Goal: Task Accomplishment & Management: Complete application form

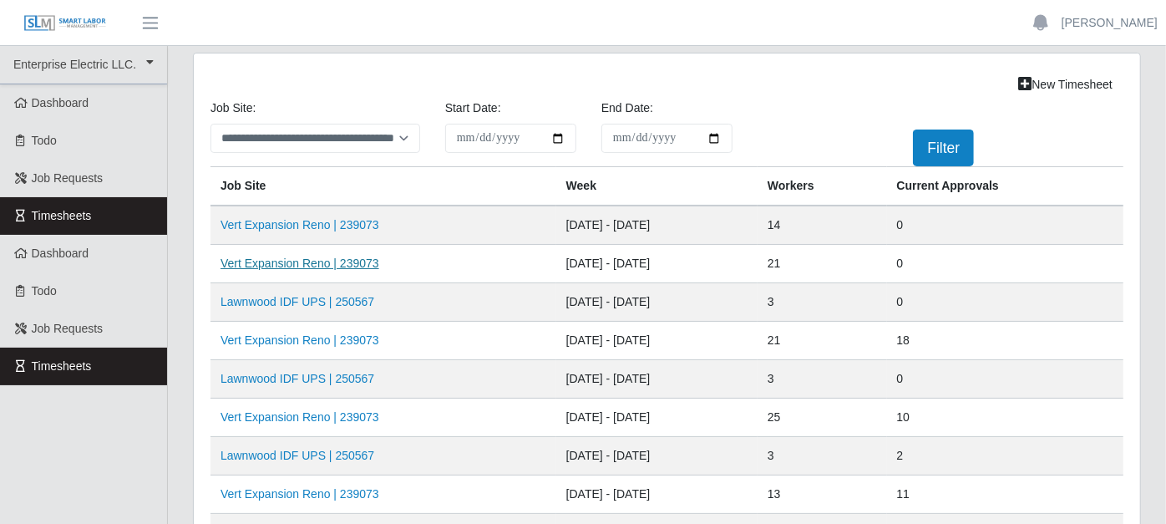
click at [356, 256] on link "Vert Expansion Reno | 239073" at bounding box center [299, 262] width 159 height 13
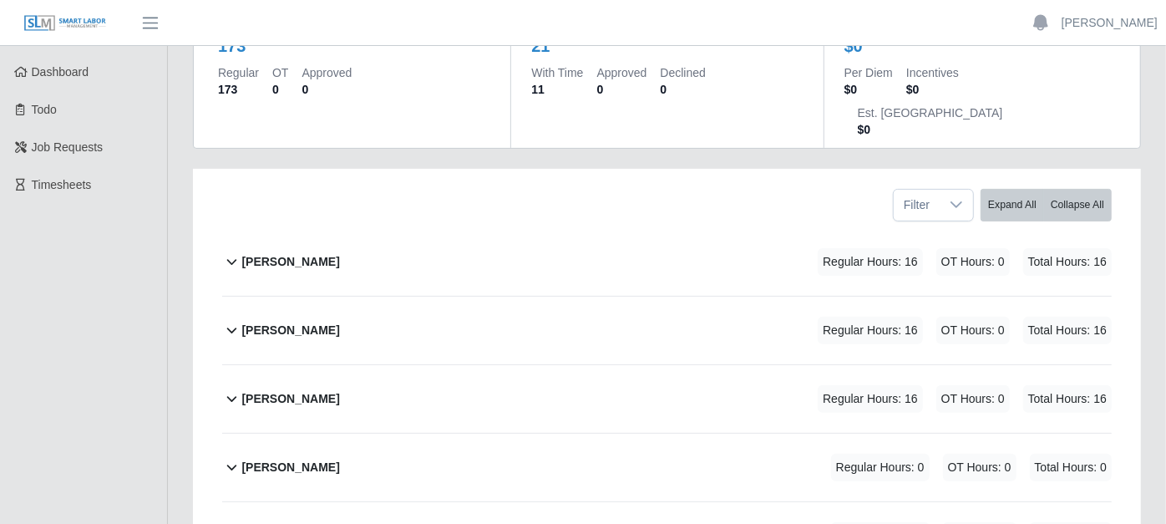
scroll to position [185, 0]
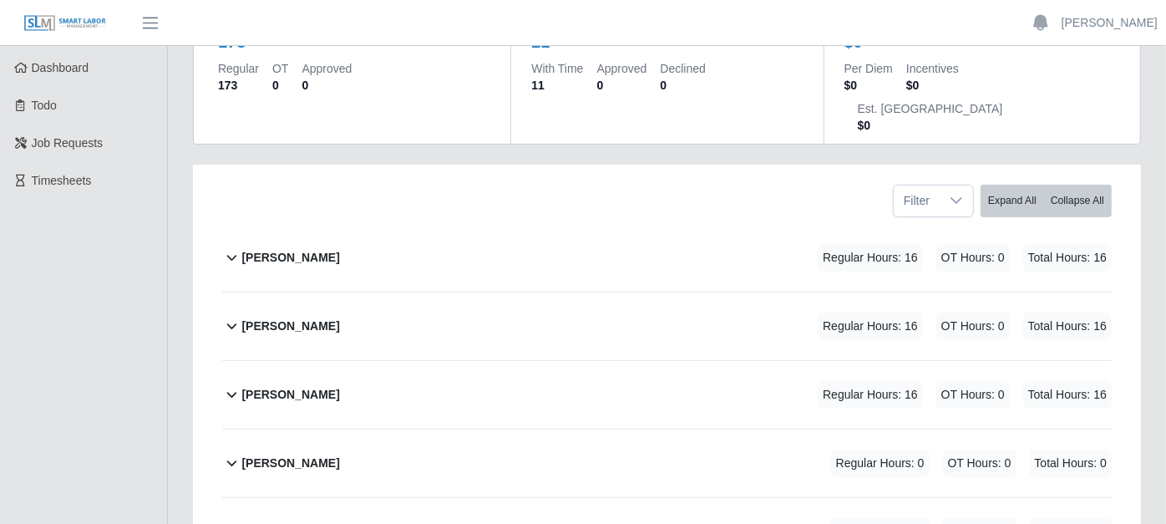
click at [230, 247] on icon at bounding box center [231, 257] width 19 height 20
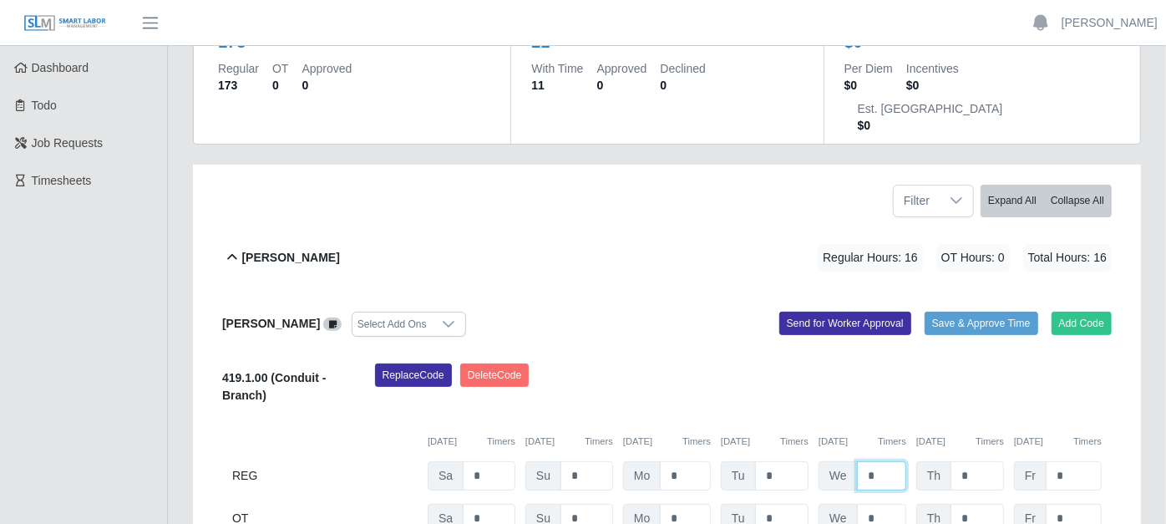
click at [878, 461] on input "*" at bounding box center [881, 475] width 49 height 29
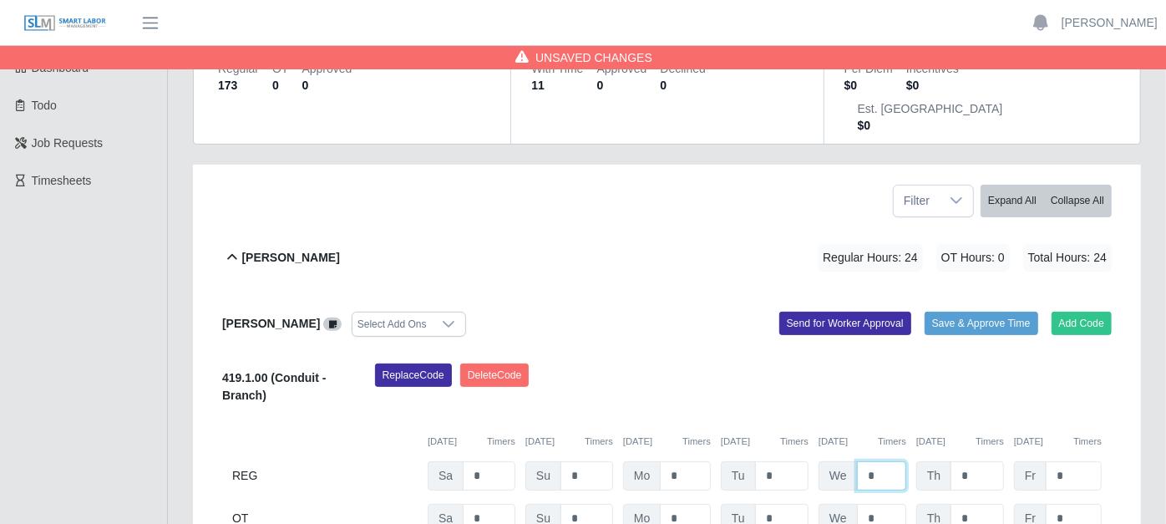
type input "*"
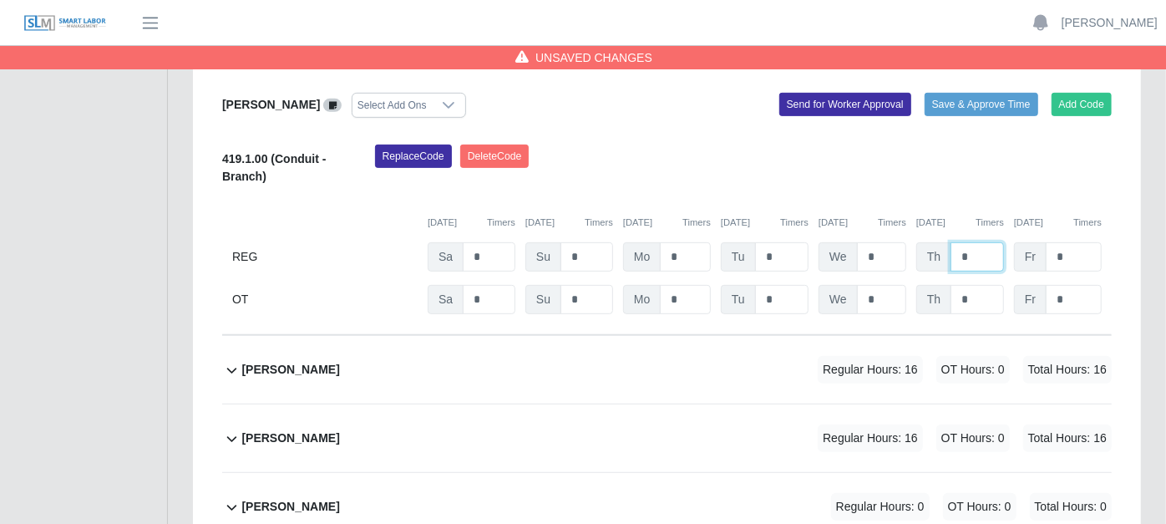
scroll to position [463, 0]
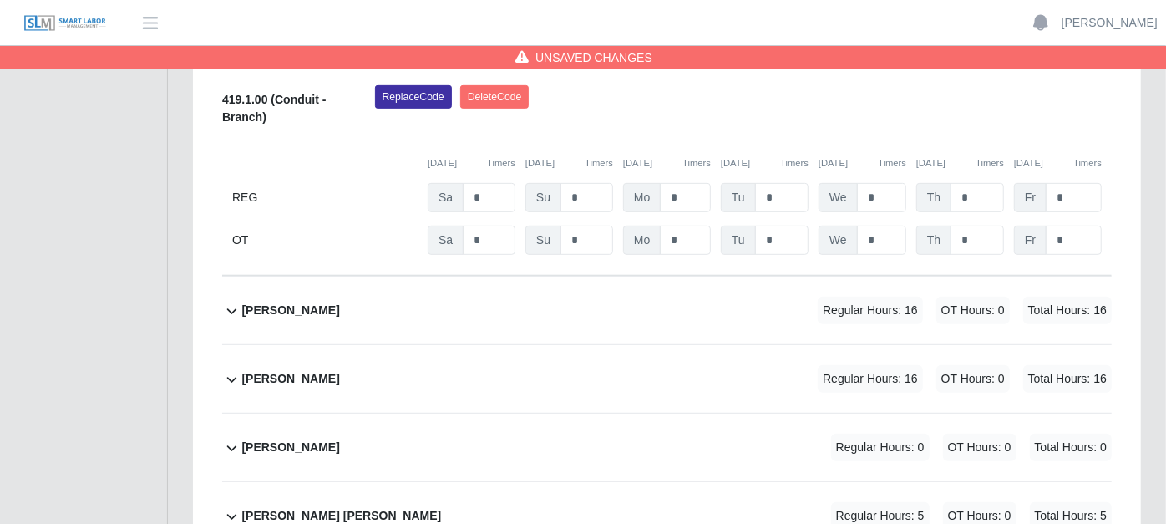
click at [229, 301] on icon at bounding box center [231, 311] width 19 height 20
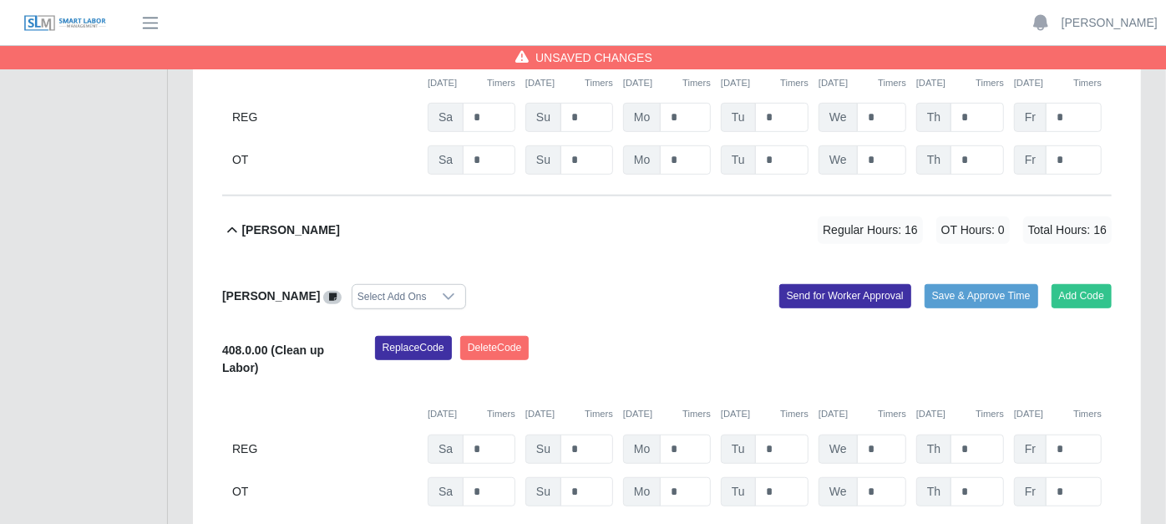
scroll to position [556, 0]
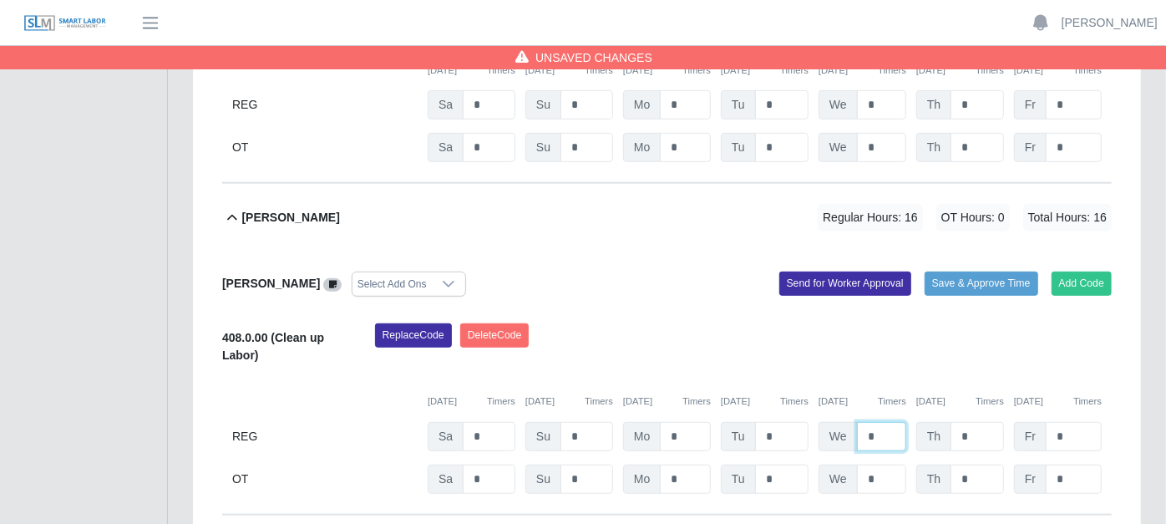
click at [888, 422] on input "*" at bounding box center [881, 436] width 49 height 29
type input "*"
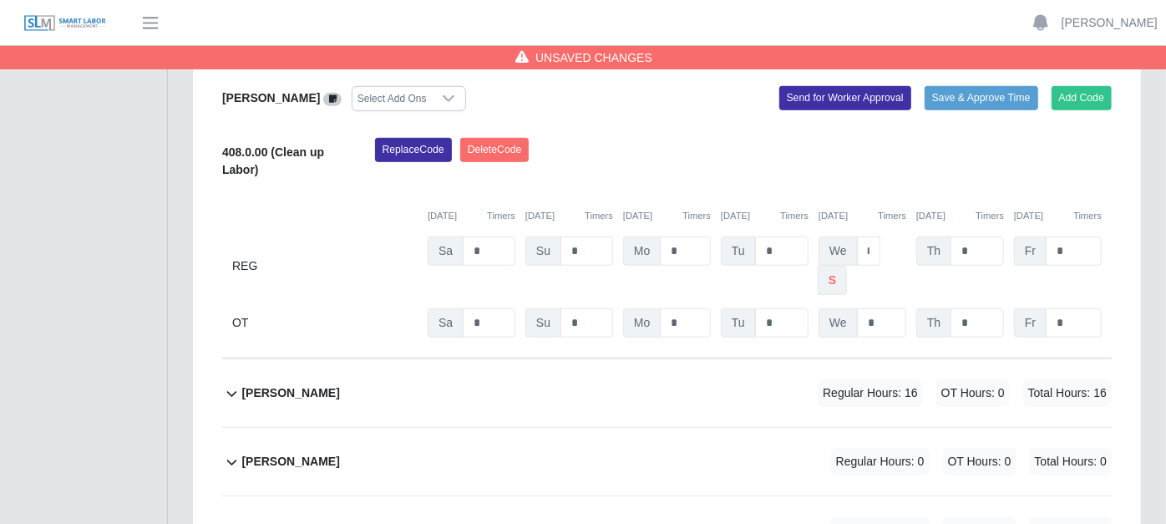
scroll to position [0, 0]
click at [238, 383] on icon at bounding box center [231, 393] width 19 height 20
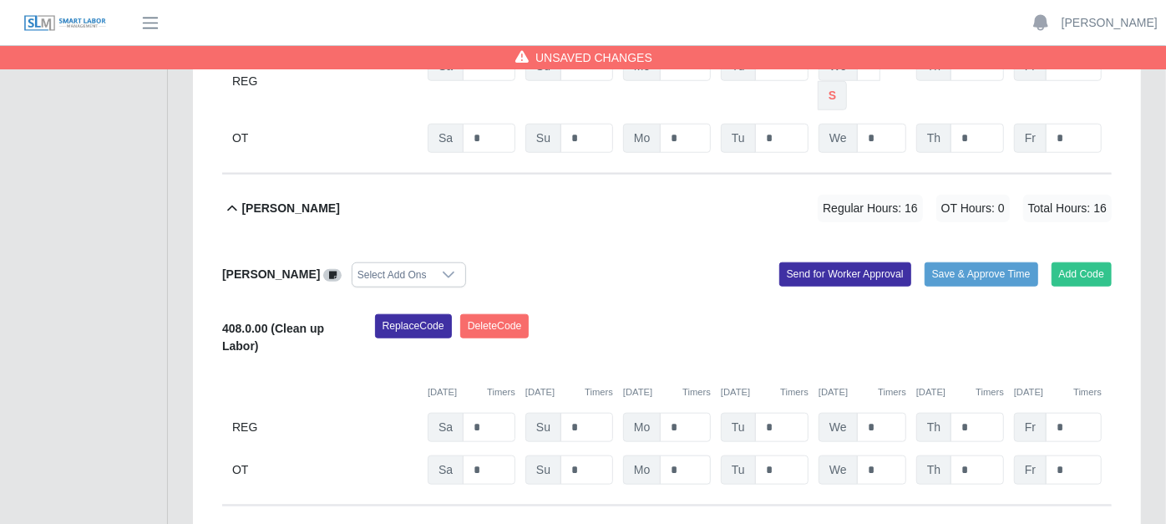
scroll to position [928, 0]
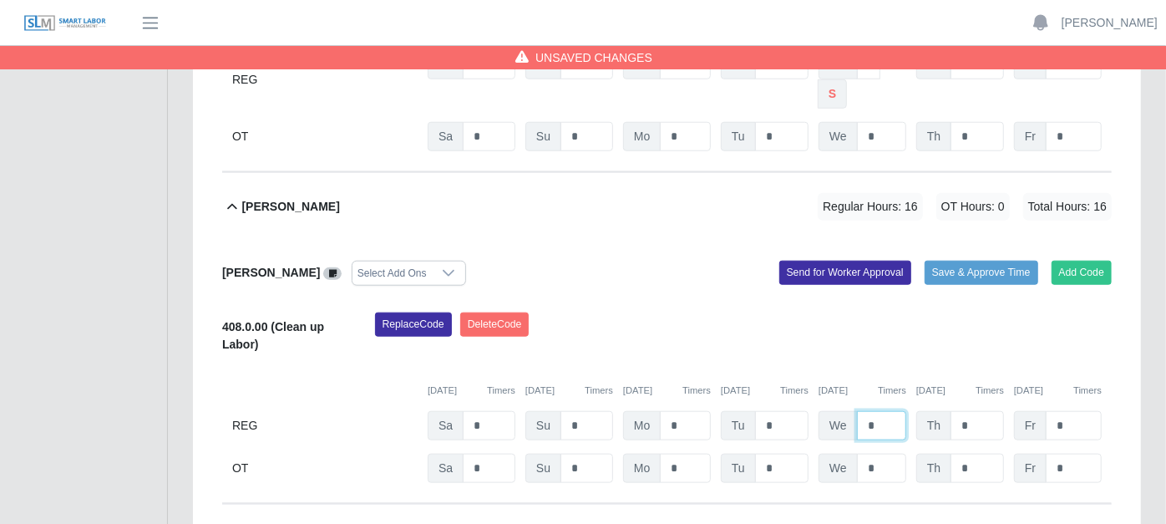
click at [885, 411] on input "*" at bounding box center [881, 425] width 49 height 29
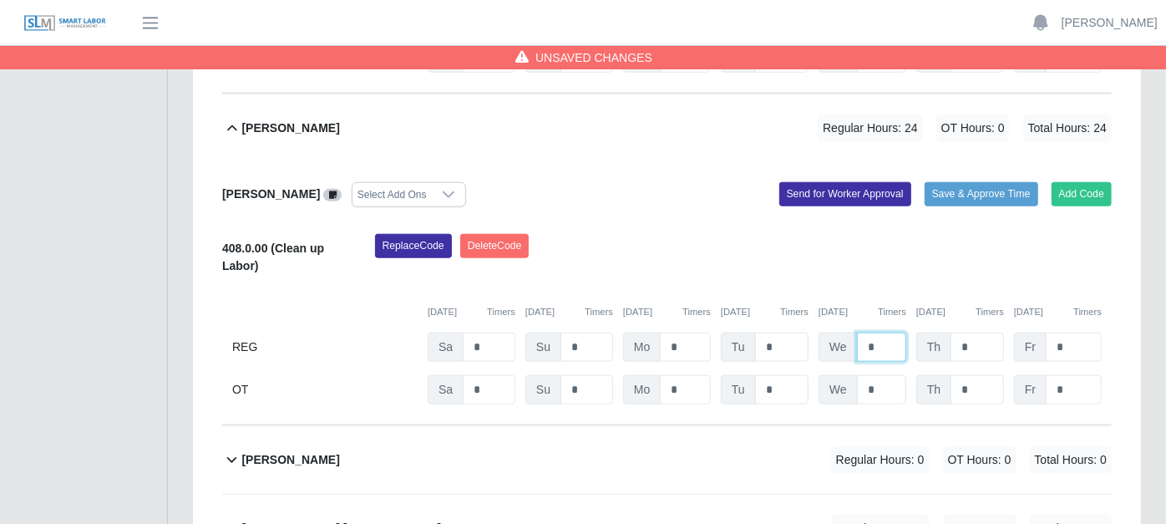
scroll to position [1113, 0]
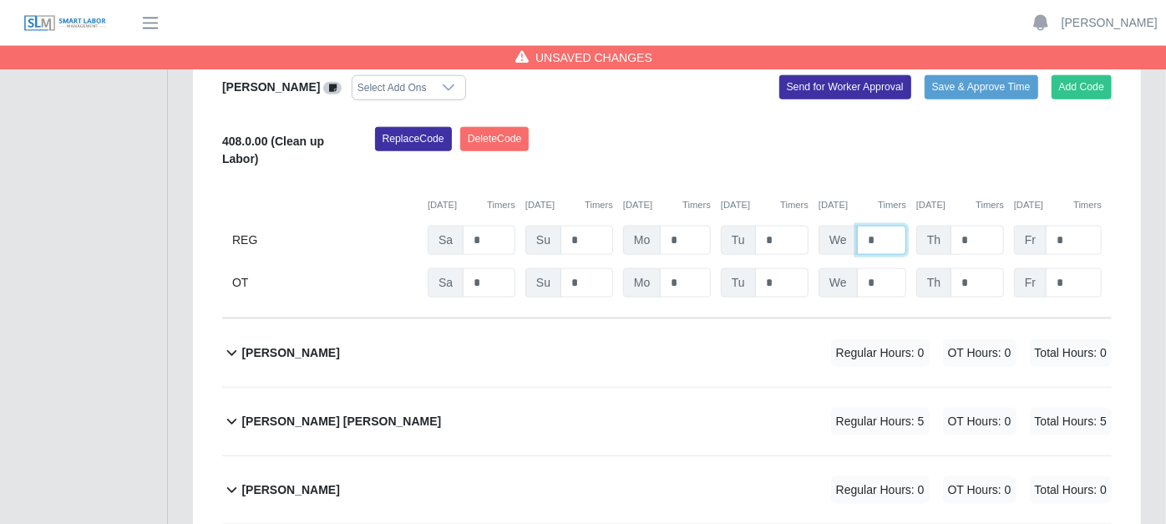
type input "*"
click at [230, 342] on icon at bounding box center [231, 352] width 19 height 20
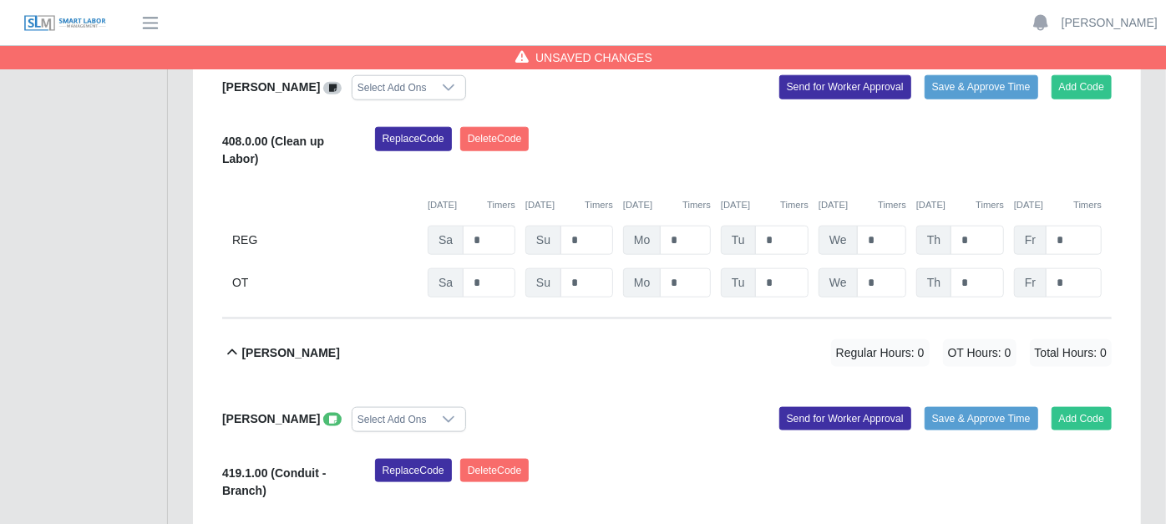
click at [323, 413] on span at bounding box center [332, 419] width 18 height 13
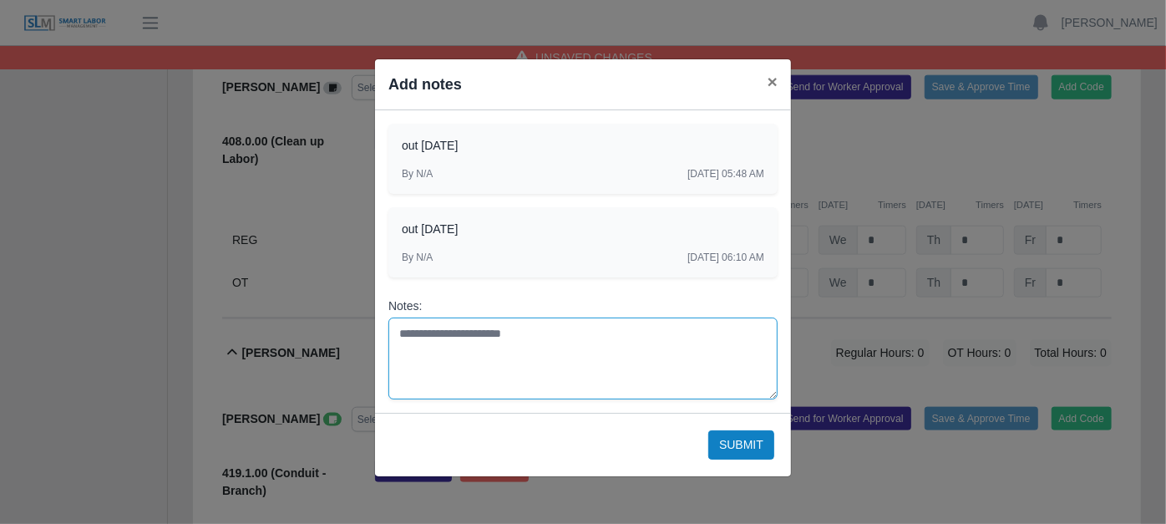
click at [416, 338] on textarea "Notes:" at bounding box center [582, 358] width 389 height 82
type textarea "**********"
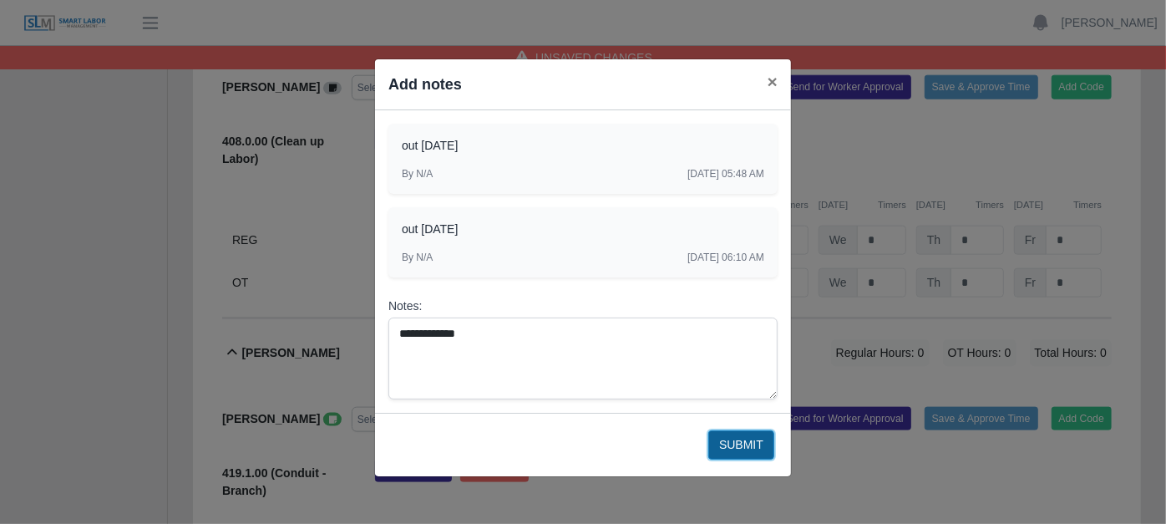
click at [742, 445] on button "Submit" at bounding box center [741, 444] width 66 height 29
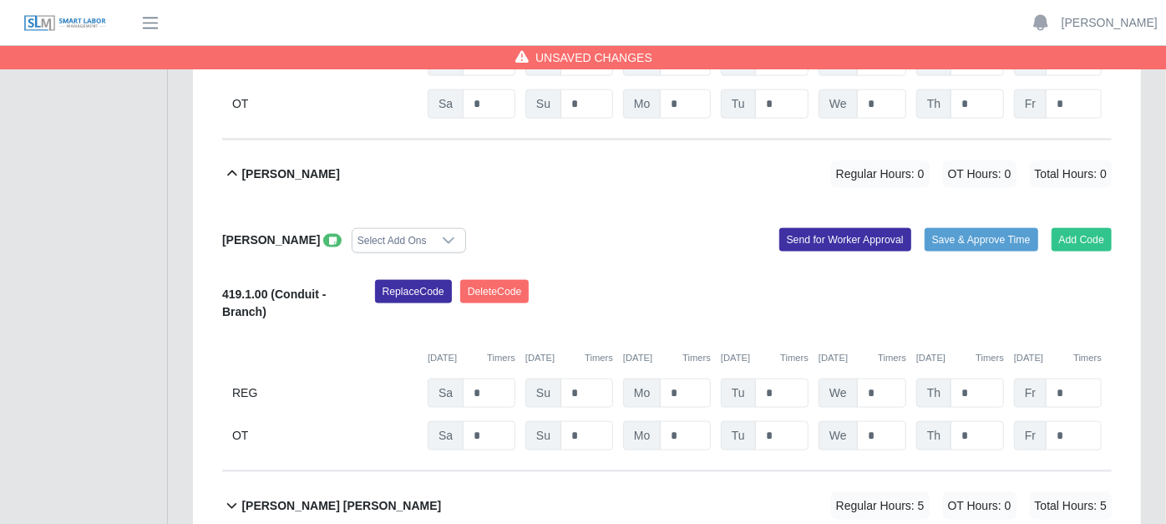
scroll to position [1299, 0]
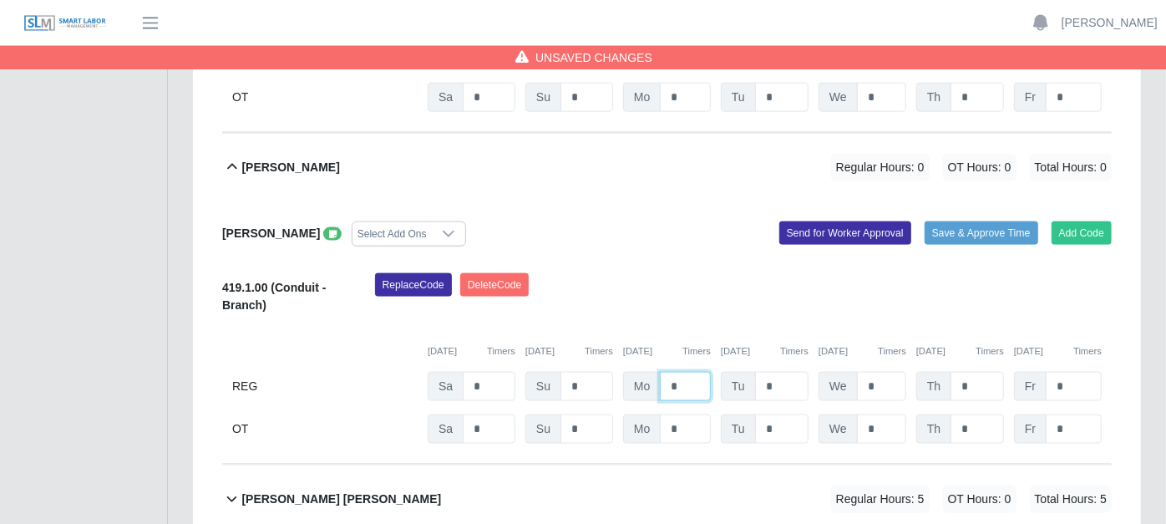
click at [690, 372] on input "*" at bounding box center [685, 386] width 51 height 29
type input "*"
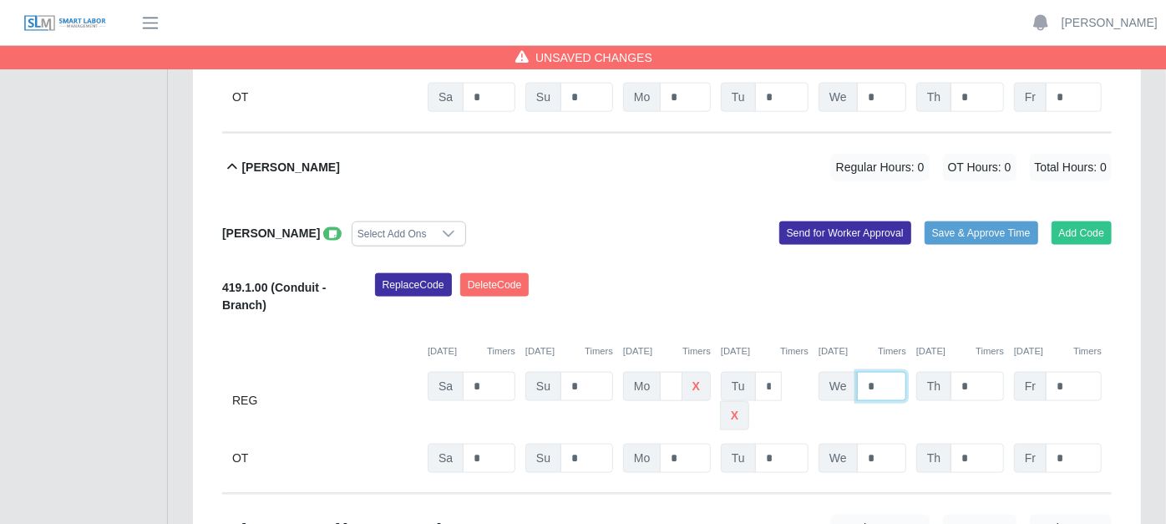
type input "*"
click at [771, 372] on input "*" at bounding box center [768, 386] width 27 height 29
type input "*"
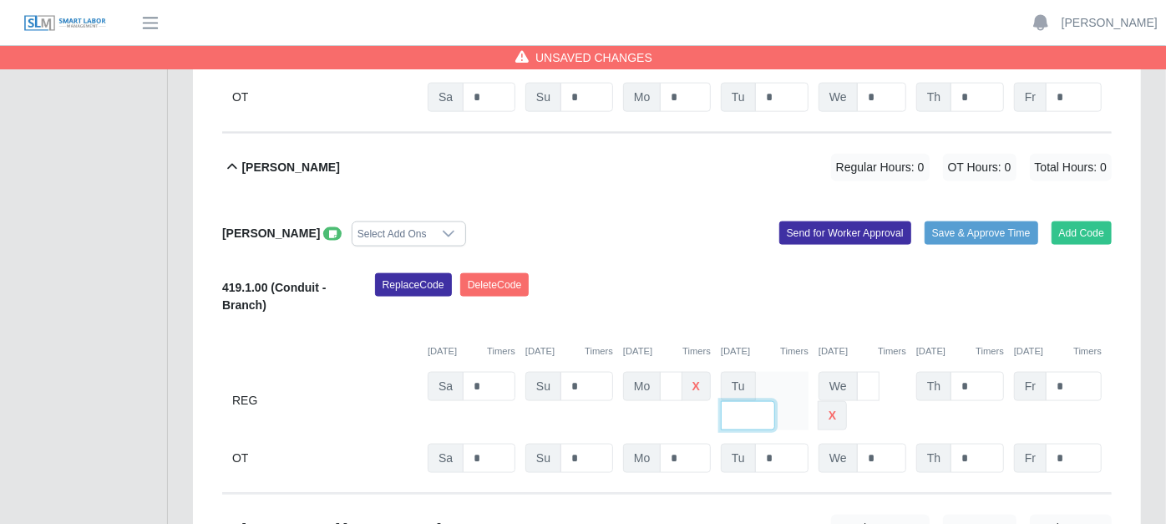
type input "*"
click at [353, 324] on div "[DATE] Timers [DATE] Timers [DATE] Timers [DATE] Timers [DATE] Timers [DATE] Ti…" at bounding box center [666, 341] width 889 height 34
click at [323, 227] on span at bounding box center [332, 233] width 18 height 13
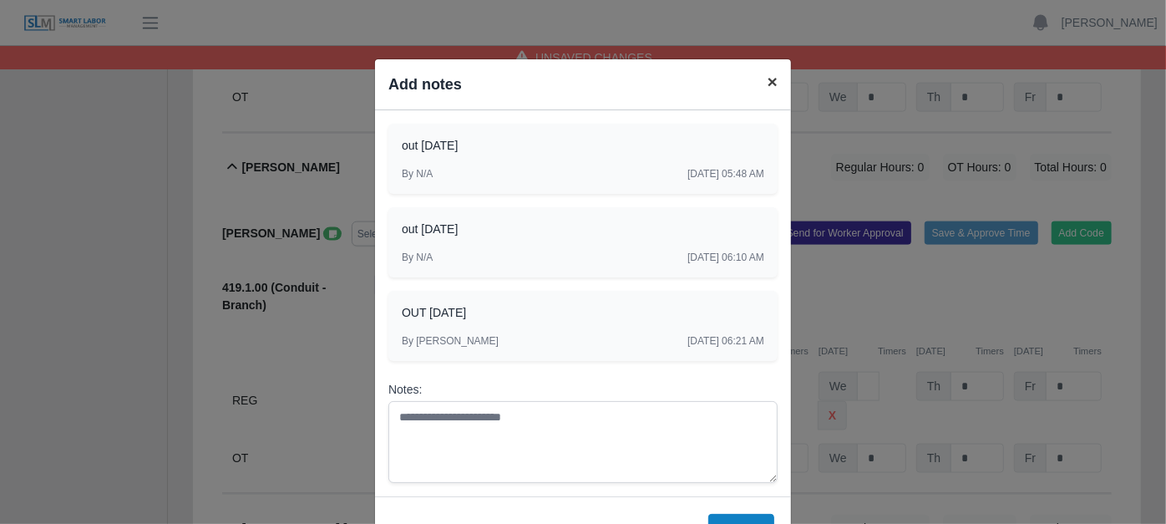
click at [767, 79] on span "×" at bounding box center [772, 81] width 10 height 19
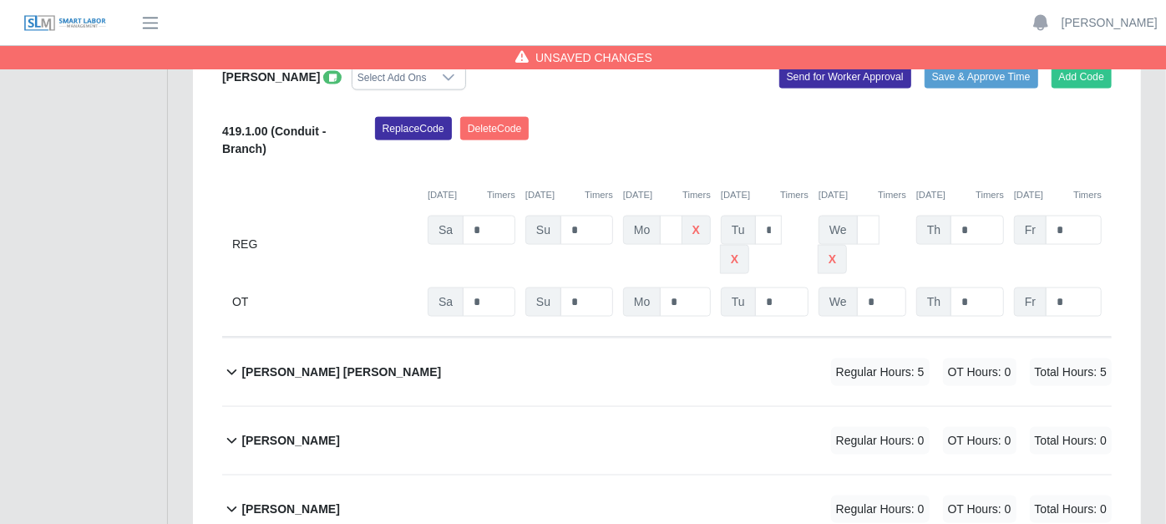
scroll to position [1484, 0]
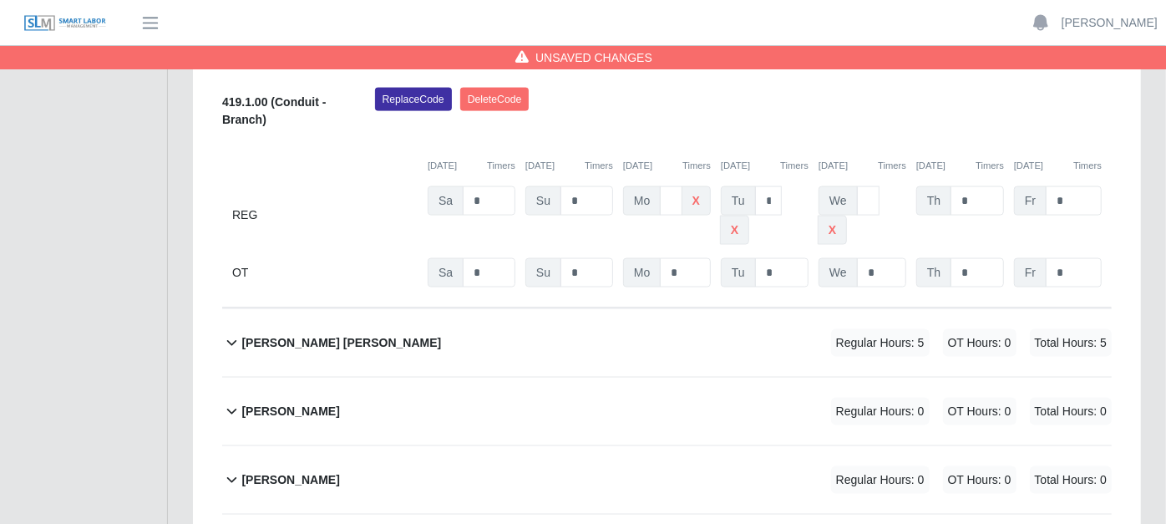
click at [227, 332] on icon at bounding box center [231, 342] width 19 height 20
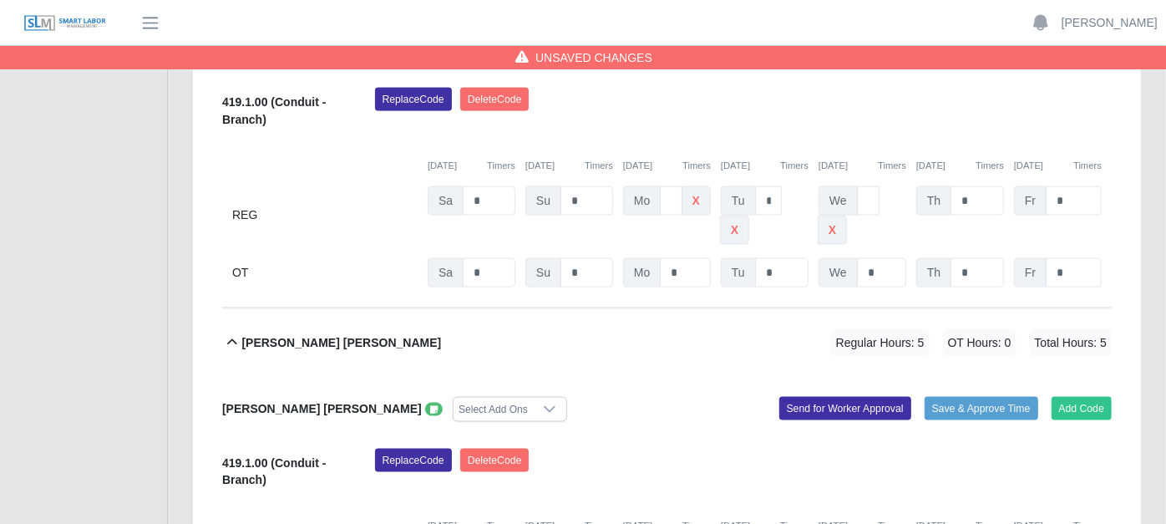
scroll to position [1577, 0]
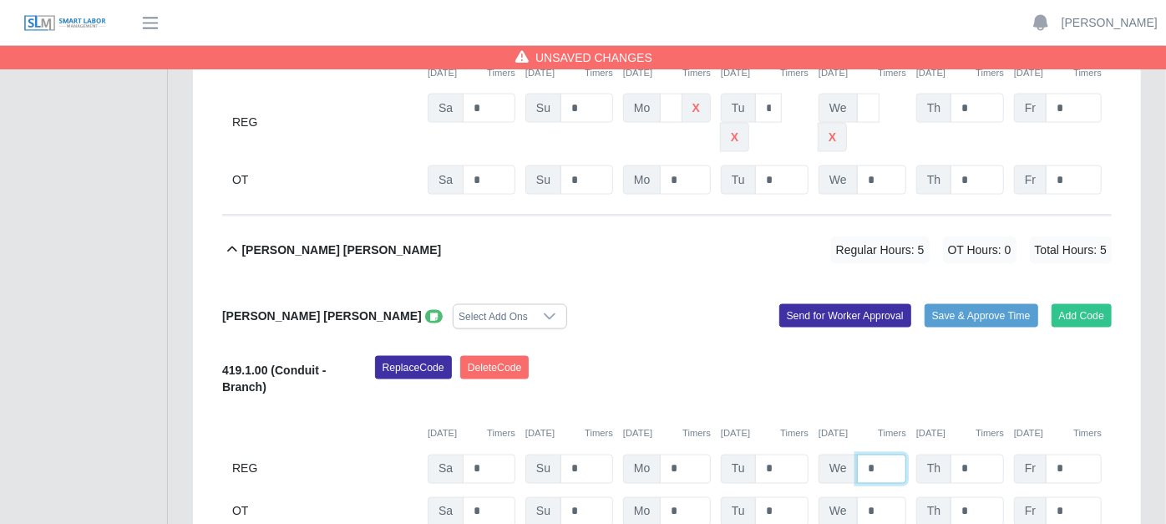
click at [885, 454] on input "*" at bounding box center [881, 468] width 49 height 29
type input "***"
click at [792, 454] on input "*" at bounding box center [781, 468] width 53 height 29
type input "***"
click at [425, 310] on span at bounding box center [434, 316] width 18 height 13
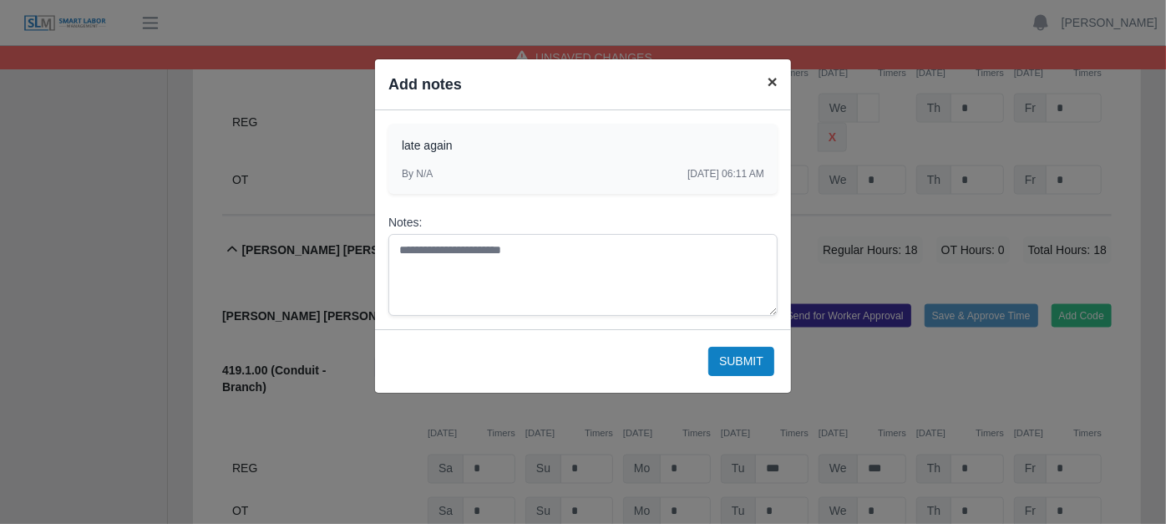
click at [770, 84] on span "×" at bounding box center [772, 81] width 10 height 19
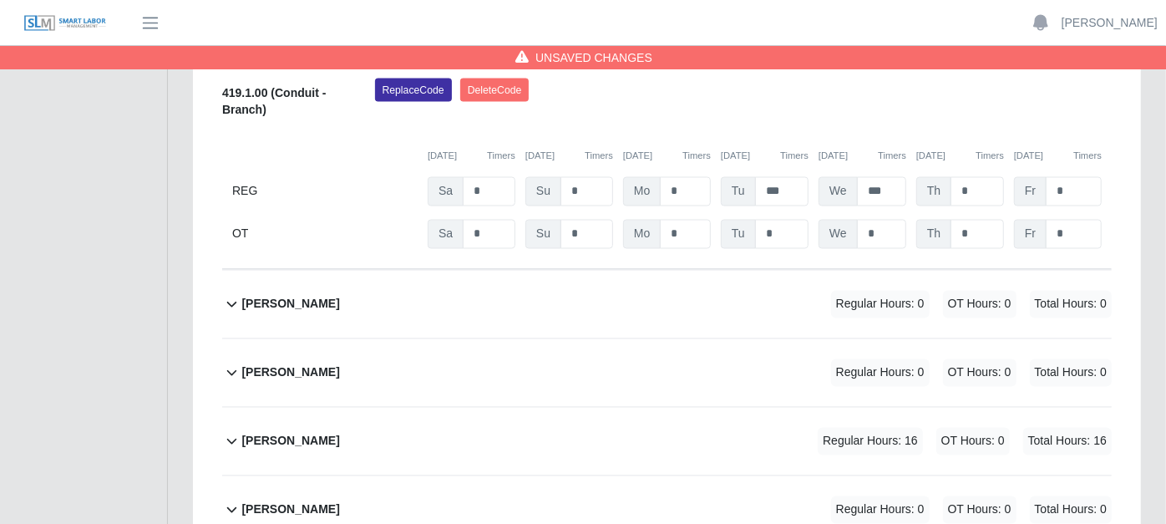
scroll to position [1855, 0]
click at [228, 438] on icon at bounding box center [232, 441] width 10 height 6
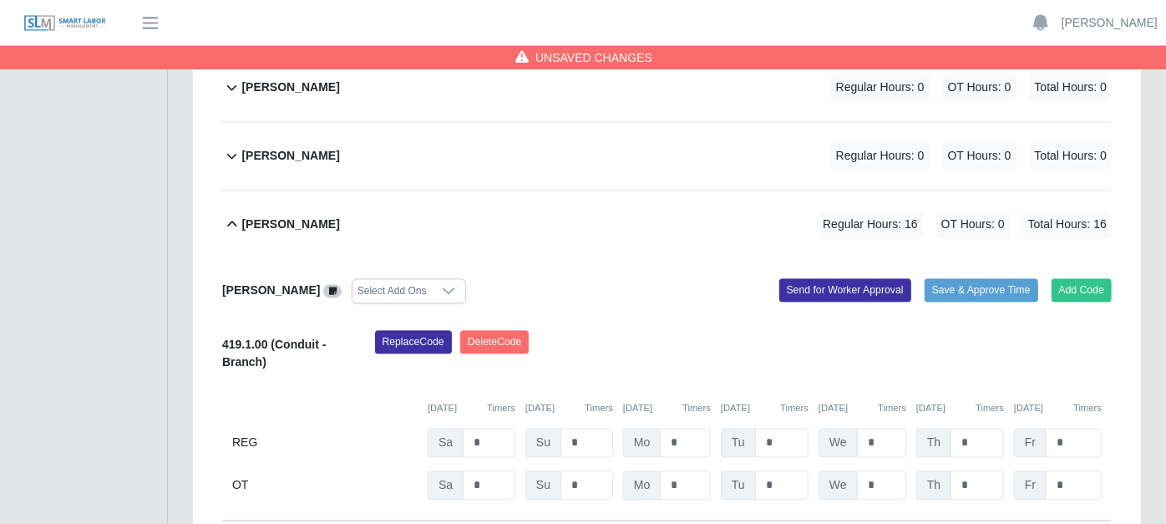
scroll to position [2134, 0]
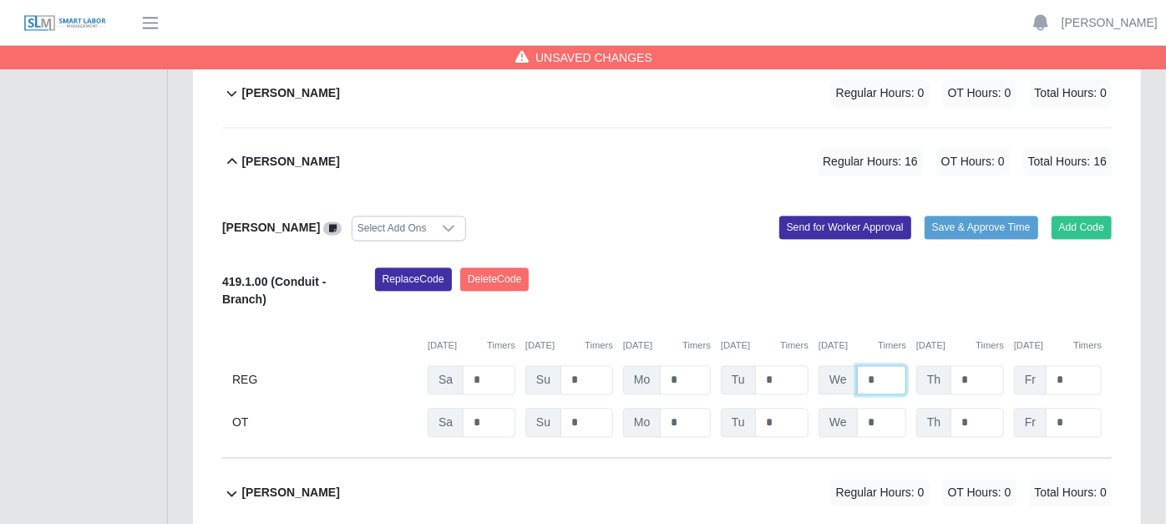
click at [879, 365] on input "*" at bounding box center [881, 379] width 49 height 29
type input "*"
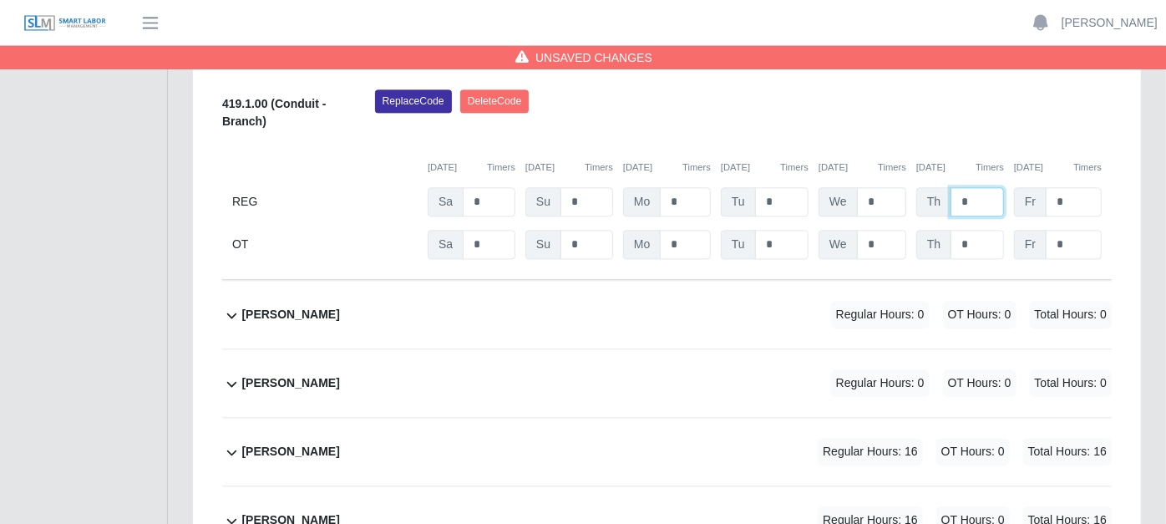
scroll to position [2319, 0]
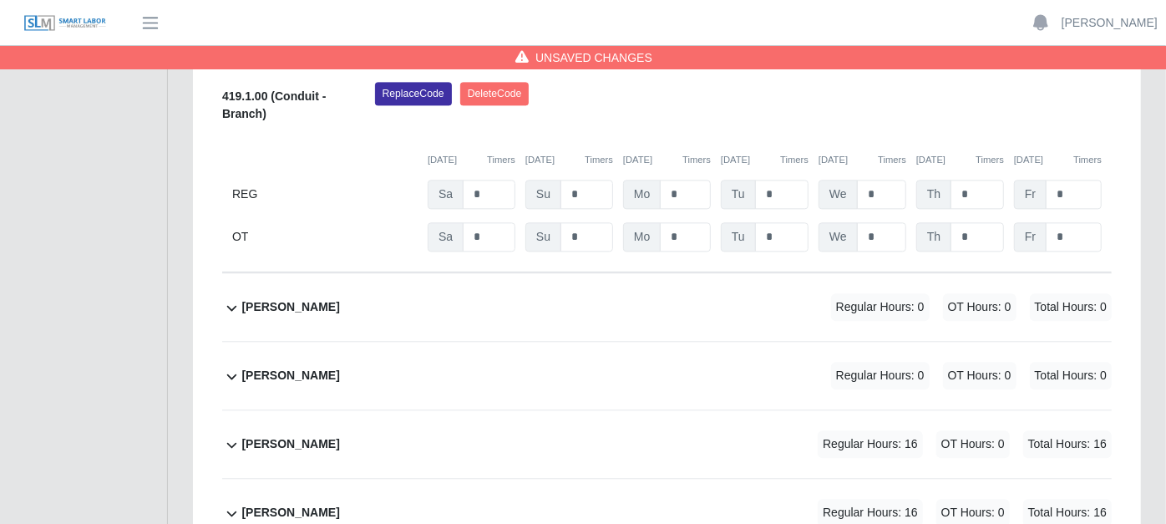
click at [232, 434] on icon at bounding box center [231, 444] width 19 height 20
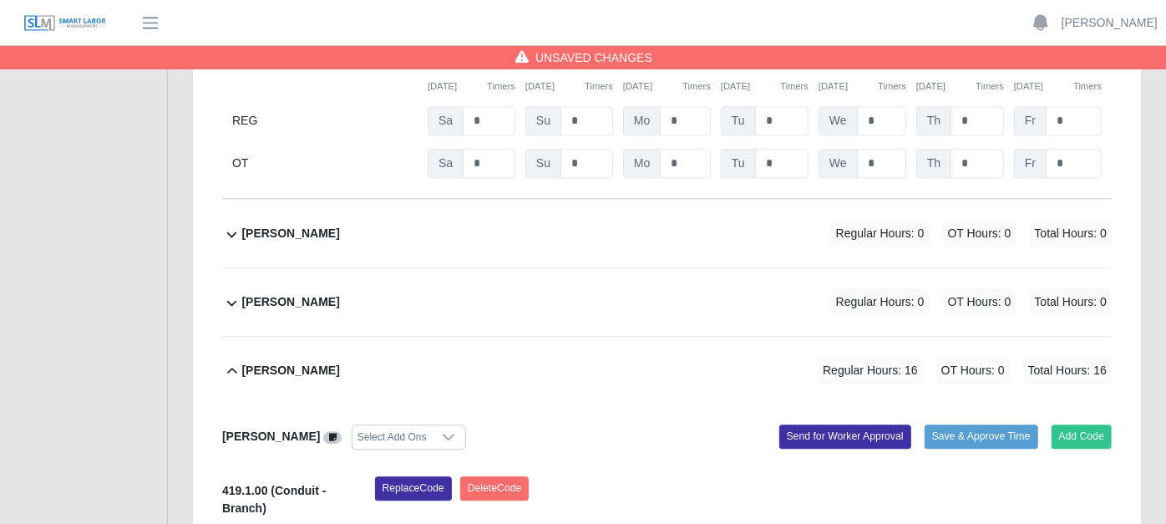
scroll to position [2598, 0]
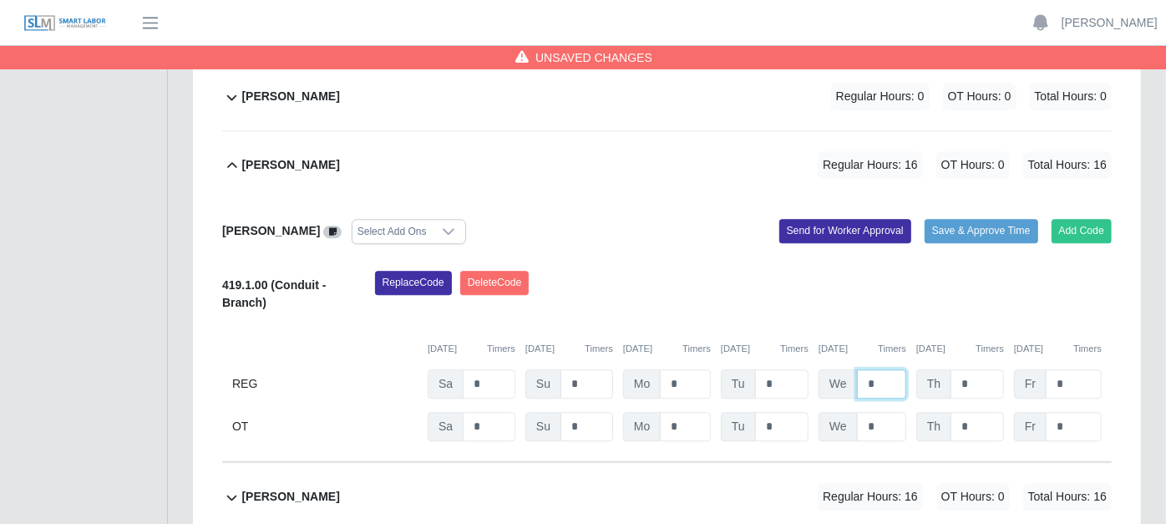
click at [873, 369] on input "*" at bounding box center [881, 383] width 49 height 29
type input "*"
click at [233, 494] on icon at bounding box center [232, 497] width 10 height 6
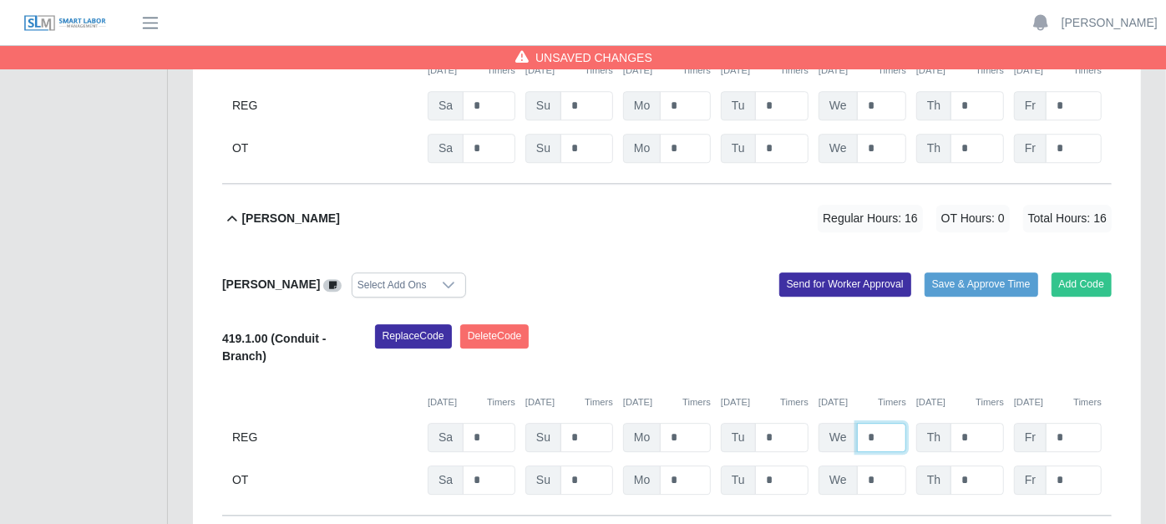
click at [878, 423] on input "*" at bounding box center [881, 437] width 49 height 29
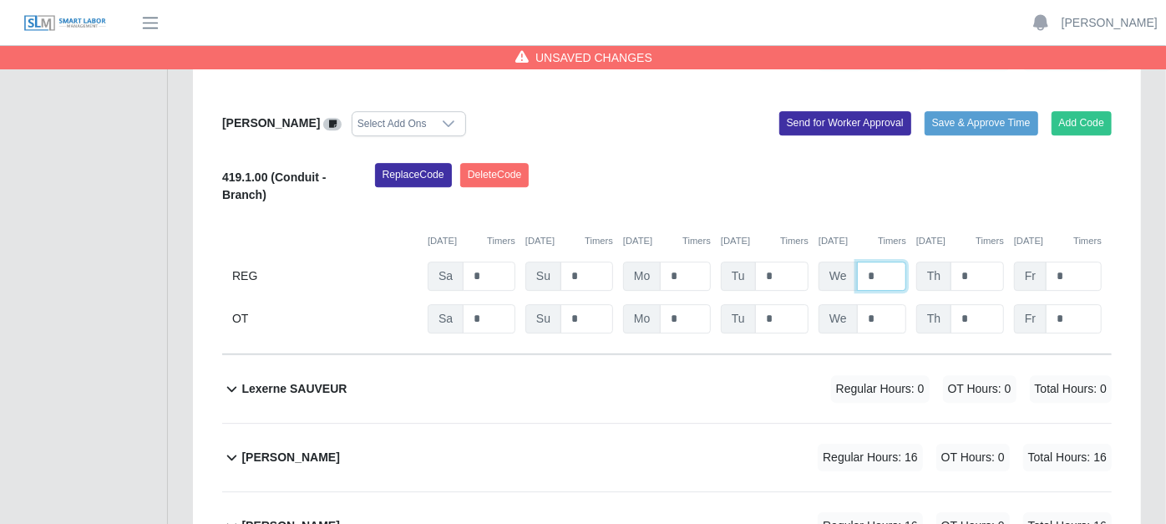
scroll to position [3061, 0]
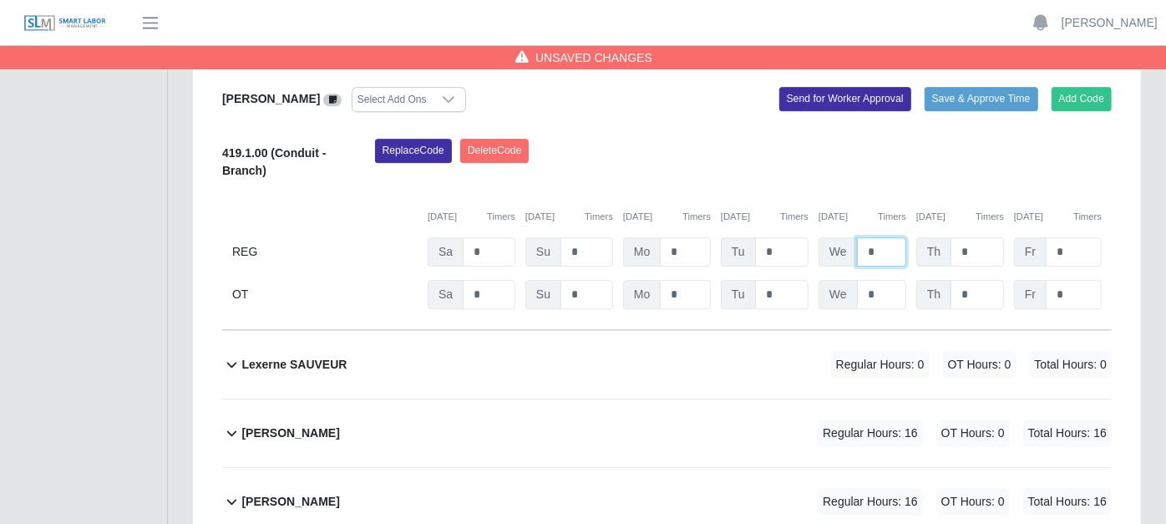
type input "*"
click at [232, 423] on icon at bounding box center [231, 433] width 19 height 20
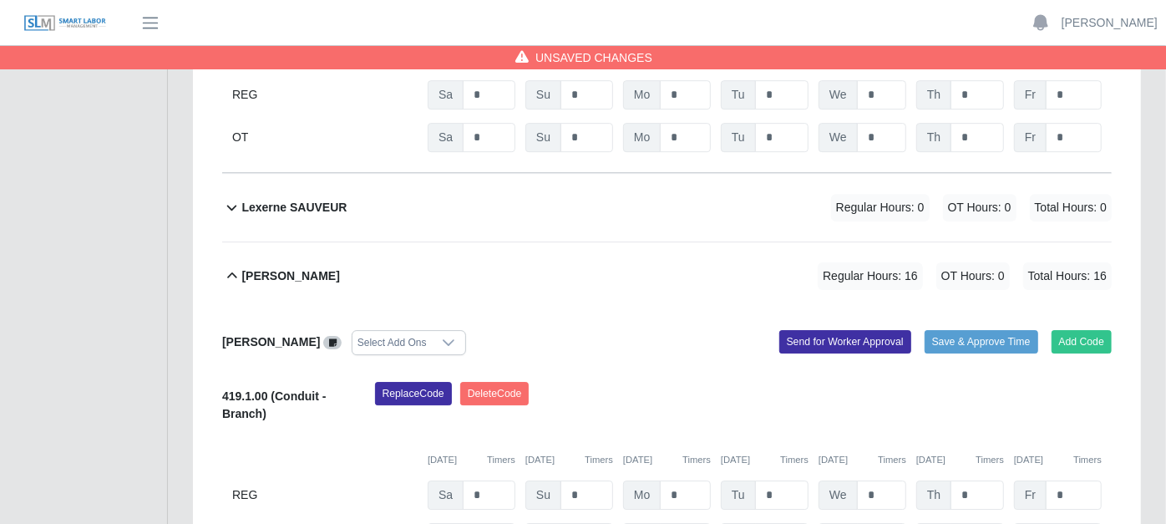
scroll to position [3247, 0]
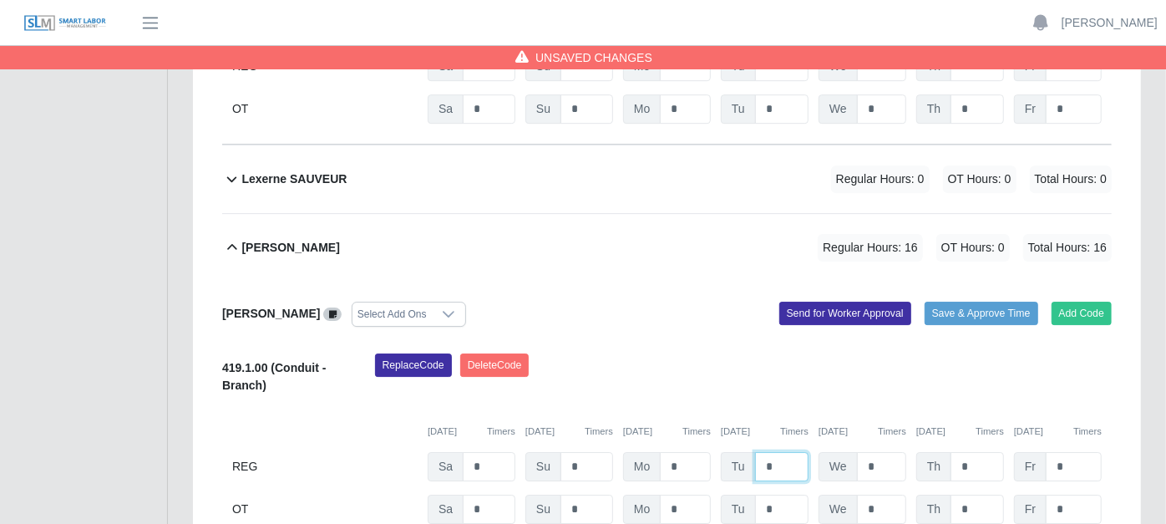
click at [777, 452] on input "*" at bounding box center [781, 466] width 53 height 29
type input "*"
click at [878, 494] on input "*" at bounding box center [881, 508] width 49 height 29
type input "*"
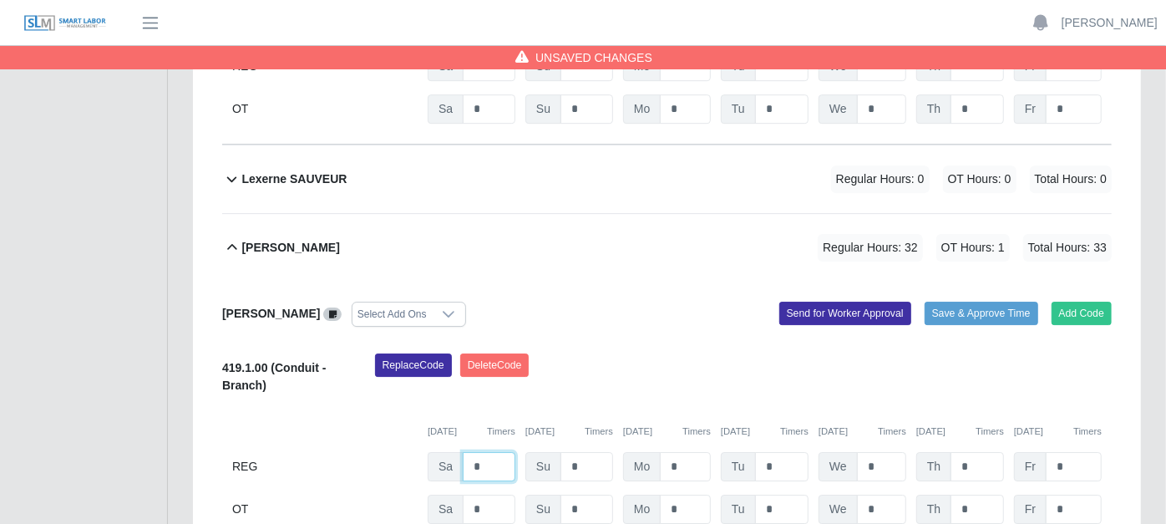
click at [484, 452] on input "*" at bounding box center [489, 466] width 53 height 29
type input "*"
click at [484, 494] on input "*" at bounding box center [489, 508] width 53 height 29
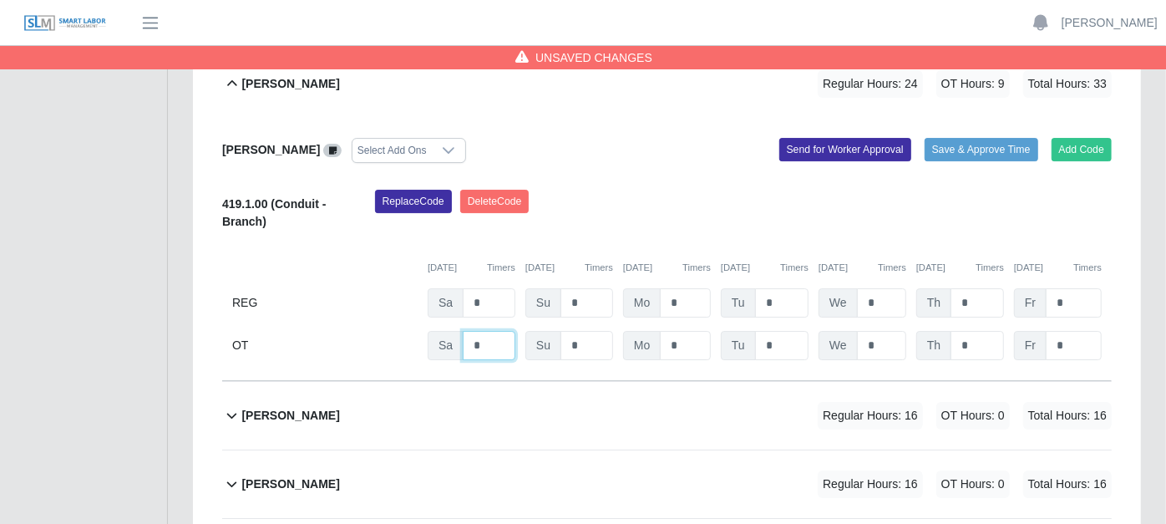
scroll to position [3433, 0]
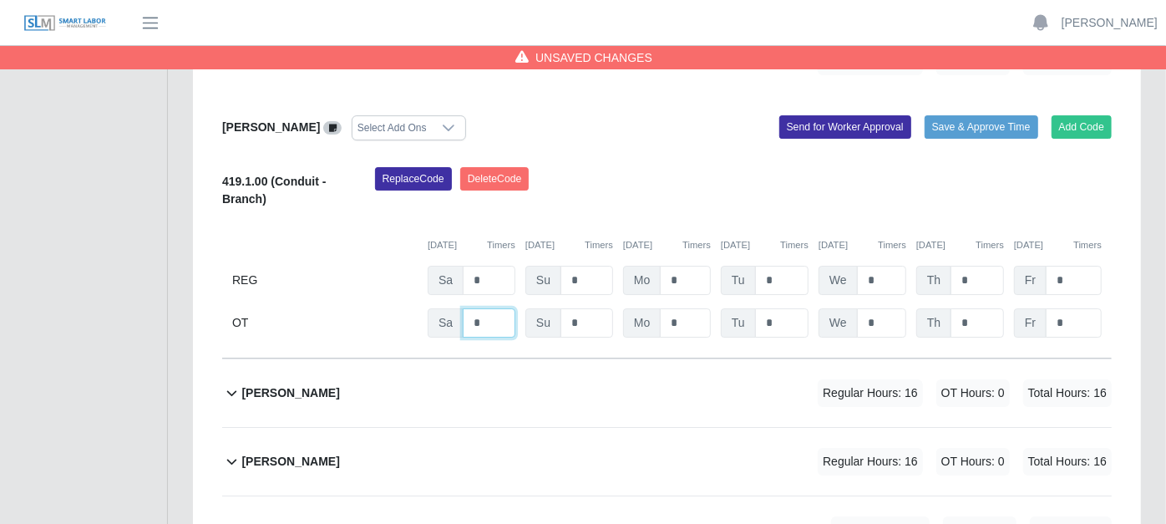
type input "*"
click at [230, 382] on icon at bounding box center [231, 392] width 19 height 20
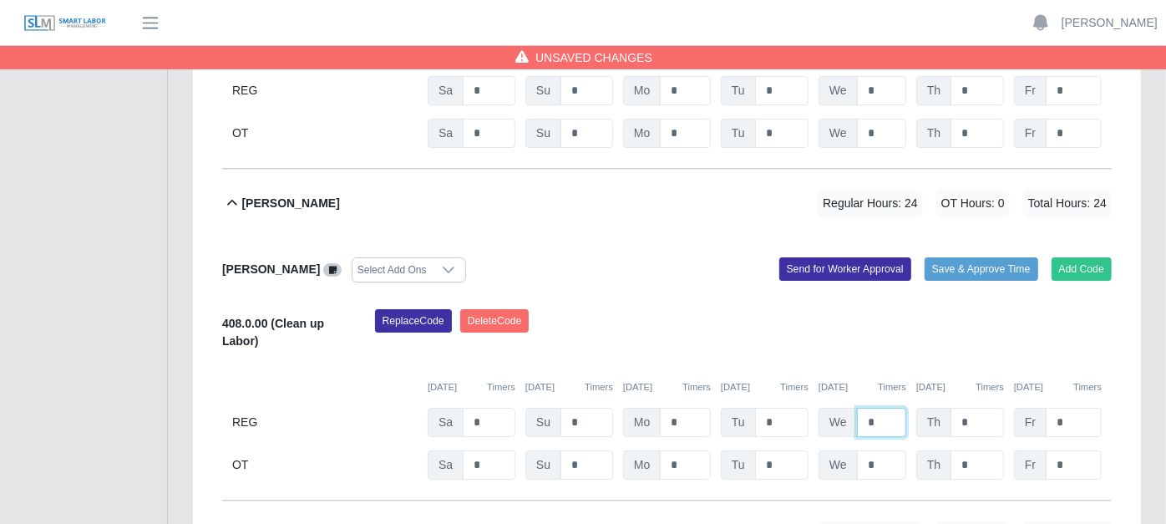
scroll to position [3711, 0]
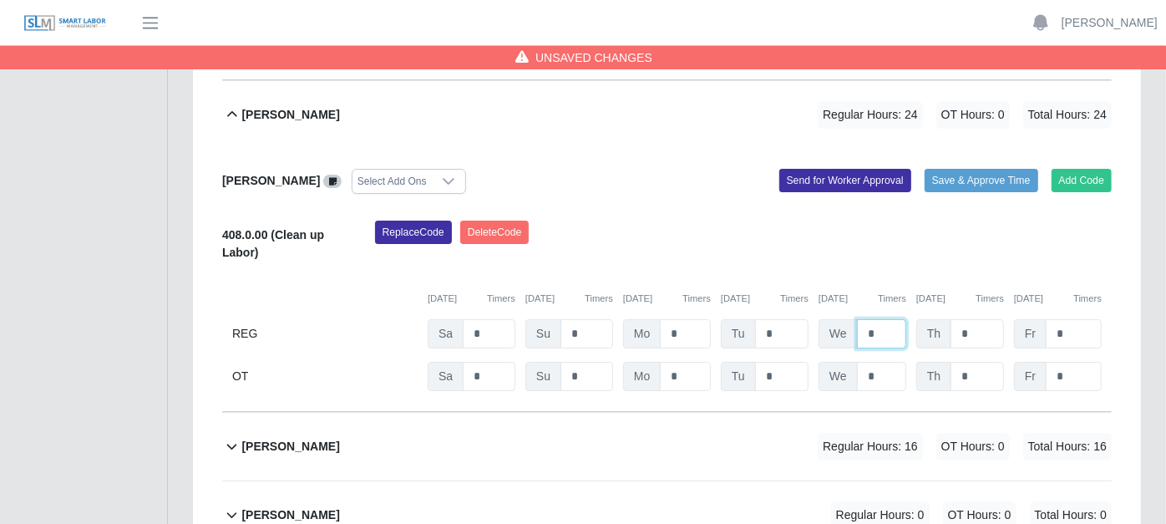
type input "*"
click at [232, 436] on icon at bounding box center [231, 446] width 19 height 20
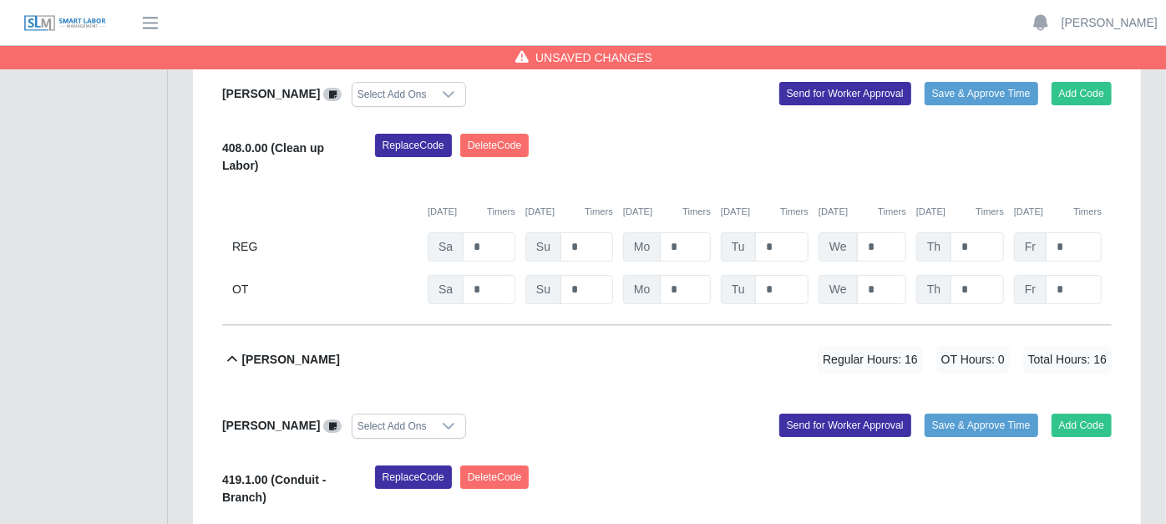
scroll to position [3896, 0]
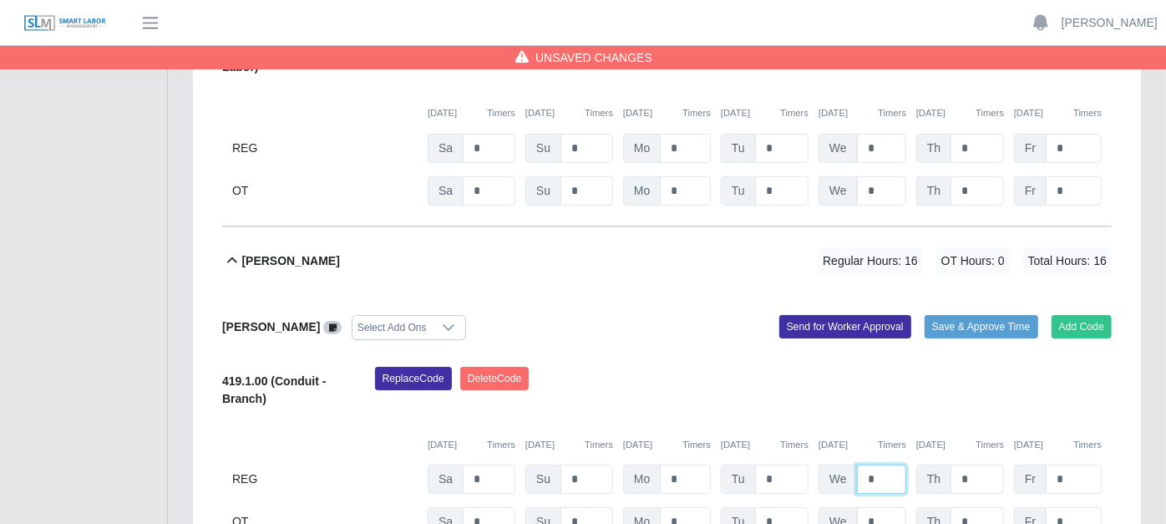
click at [877, 464] on input "*" at bounding box center [881, 478] width 49 height 29
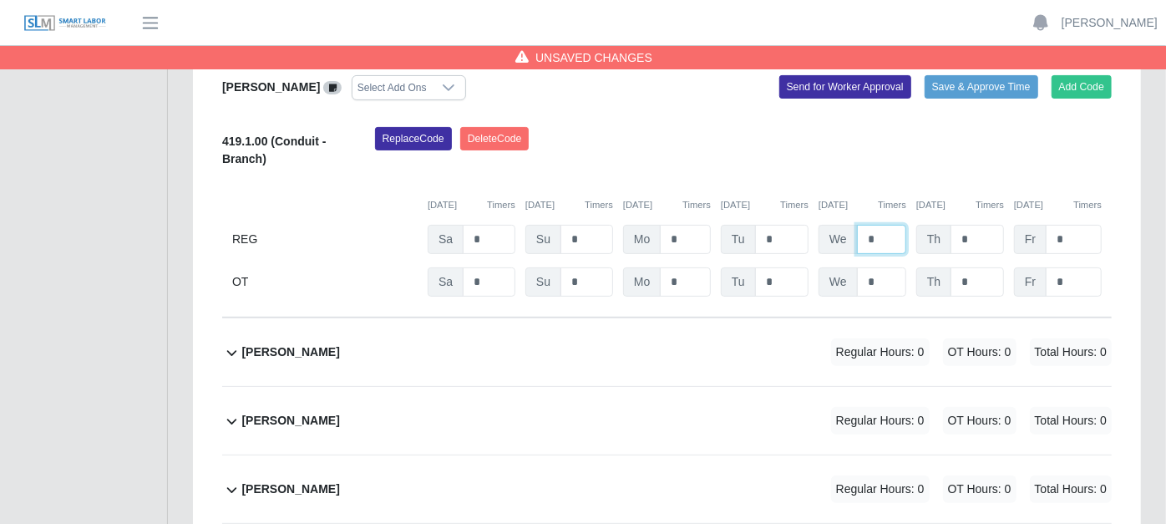
scroll to position [4175, 0]
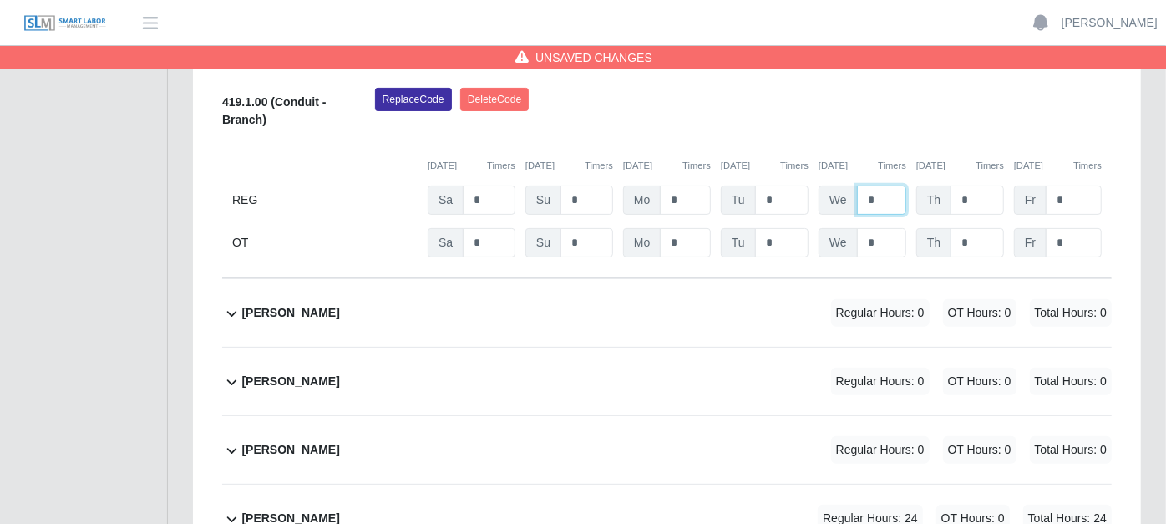
type input "*"
click at [231, 509] on icon at bounding box center [231, 519] width 19 height 20
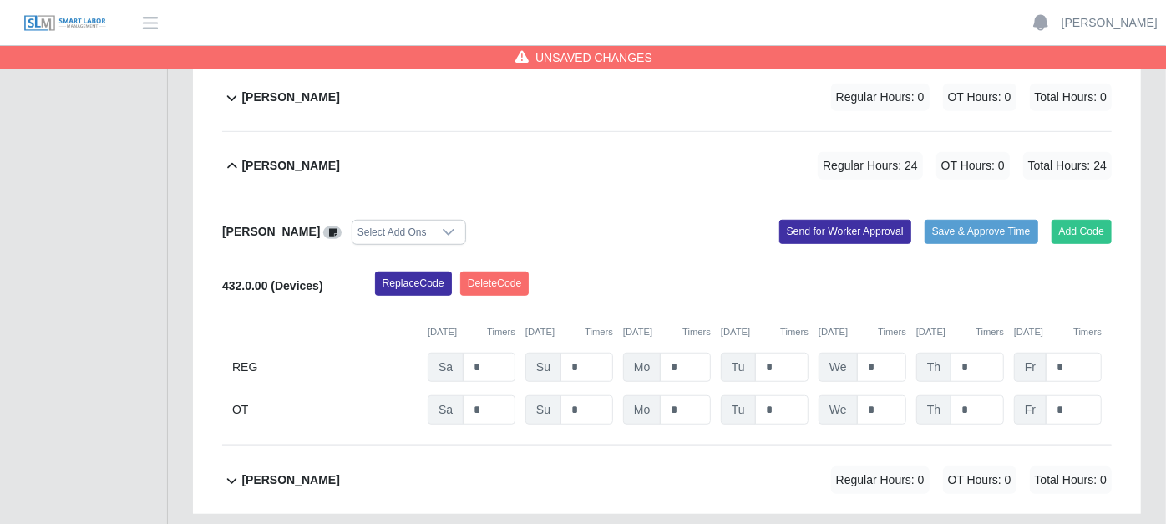
scroll to position [4528, 0]
click at [479, 352] on input "*" at bounding box center [489, 366] width 53 height 29
type input "*"
click at [483, 394] on input "*" at bounding box center [489, 408] width 53 height 29
type input "*"
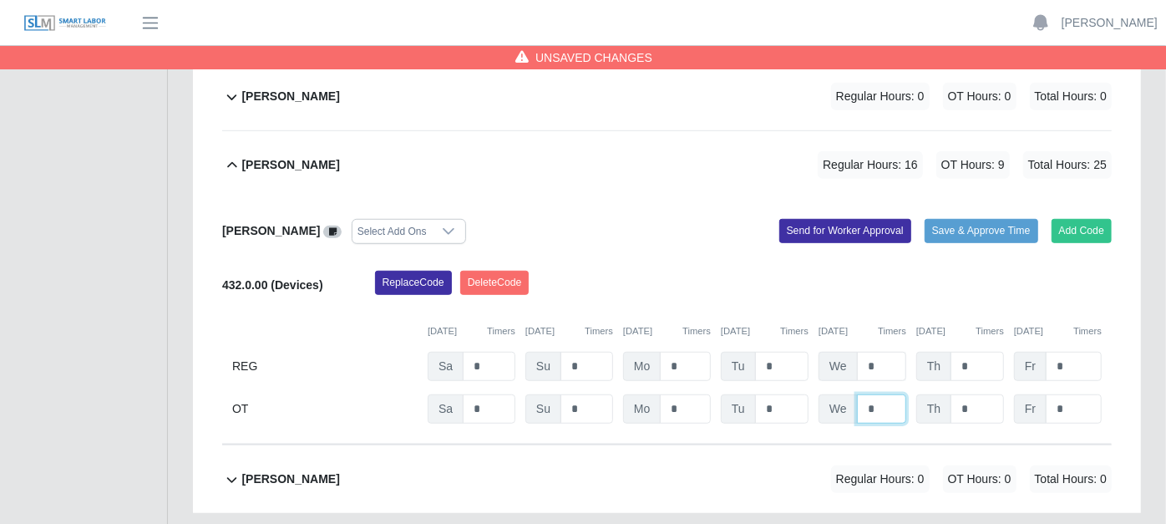
type input "*"
click at [897, 352] on input "*" at bounding box center [881, 366] width 49 height 29
type input "*"
click at [972, 352] on input "*" at bounding box center [976, 366] width 53 height 29
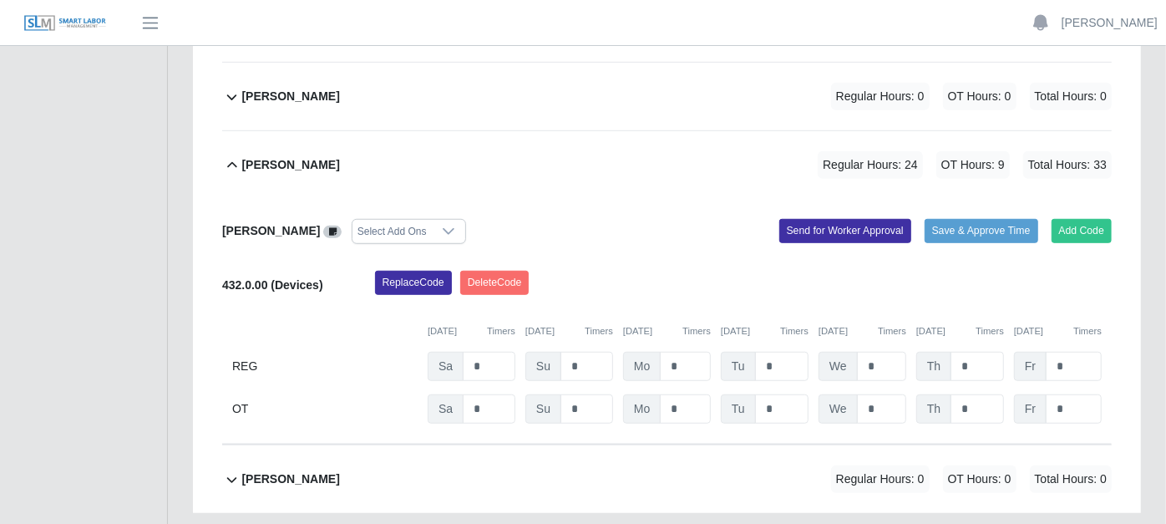
click at [752, 199] on div "[PERSON_NAME] Select Add Ons Add Code Save & Approve Time Send for Worker Appro…" at bounding box center [666, 322] width 889 height 246
